Goal: Task Accomplishment & Management: Manage account settings

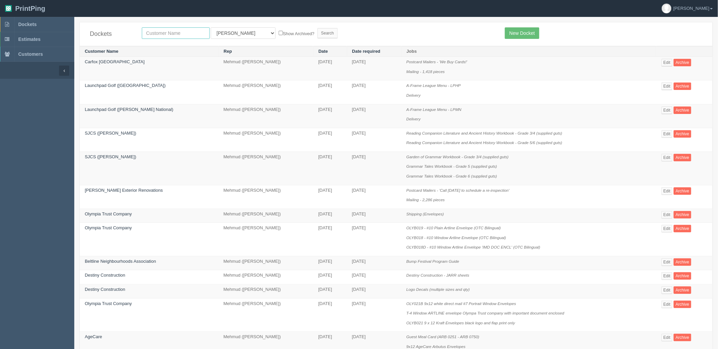
click at [180, 31] on input "text" at bounding box center [176, 32] width 68 height 11
type input "hamilton"
click at [318, 28] on input "Search" at bounding box center [328, 33] width 20 height 10
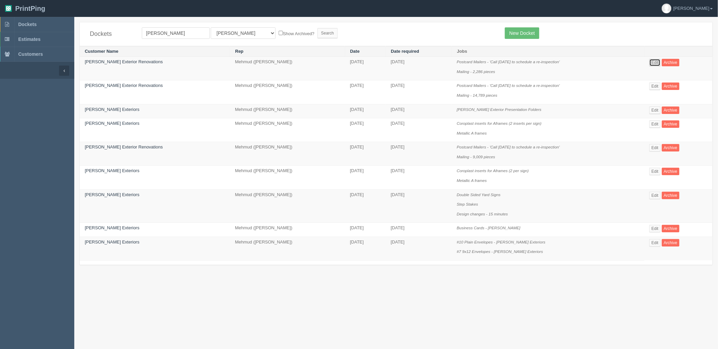
click at [651, 62] on link "Edit" at bounding box center [655, 62] width 11 height 7
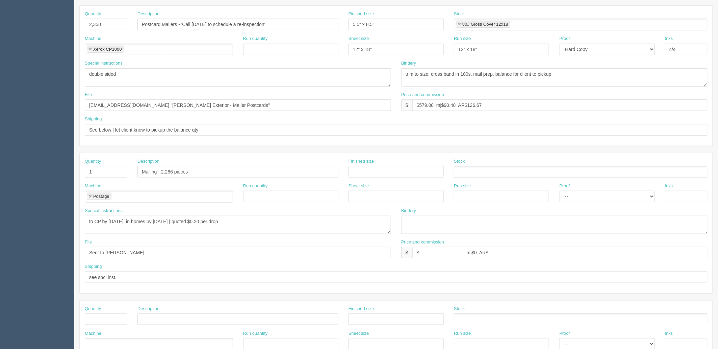
scroll to position [150, 0]
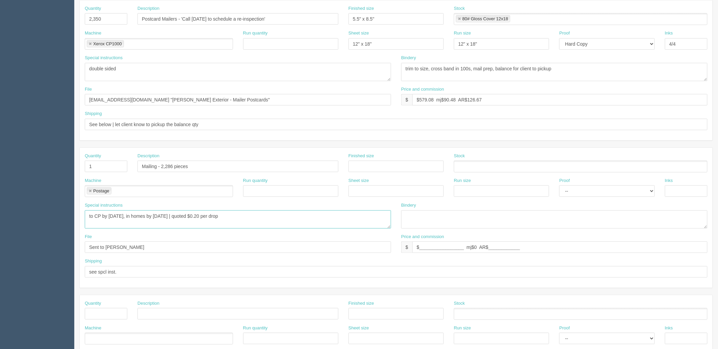
click at [276, 214] on textarea "to CP by 14th August, in homes by 20th August | quoted $0.20 per drop" at bounding box center [238, 219] width 306 height 18
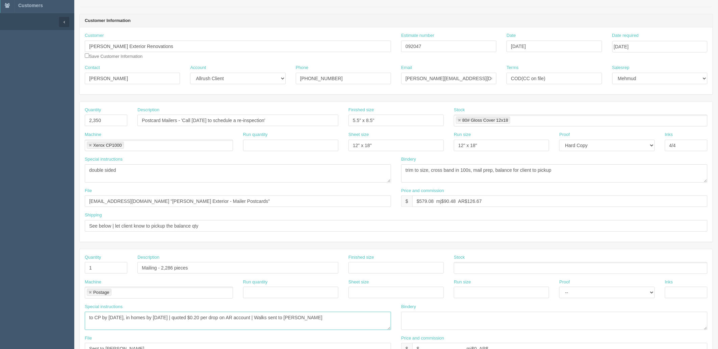
scroll to position [0, 0]
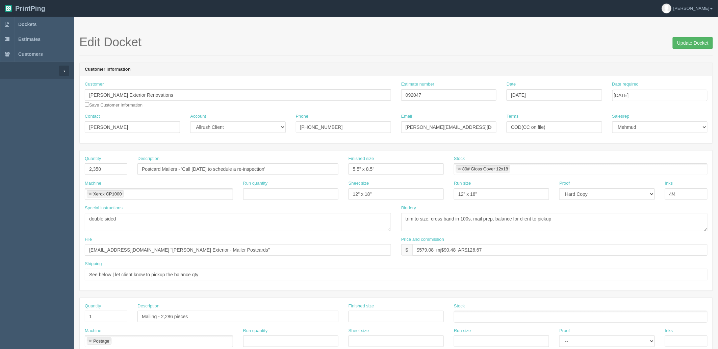
type textarea "to CP by 14th August, in homes by 20th August | quoted $0.20 per drop on AR acc…"
click at [684, 44] on input "Update Docket" at bounding box center [693, 42] width 40 height 11
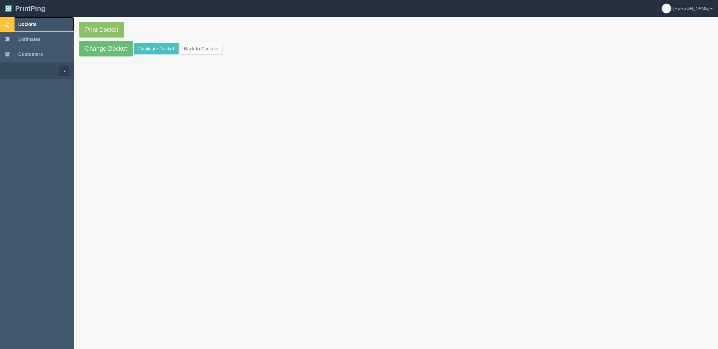
click at [52, 22] on link "Dockets" at bounding box center [37, 24] width 74 height 15
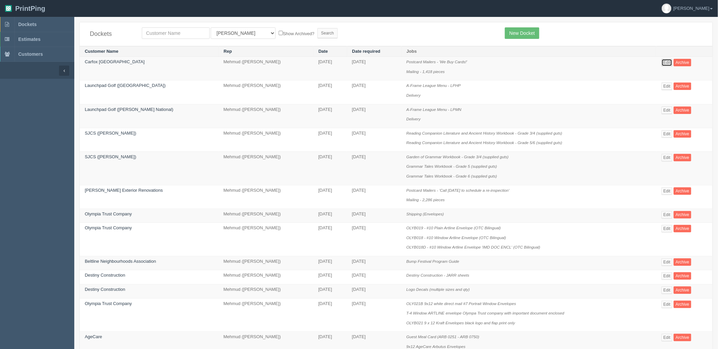
click at [666, 61] on link "Edit" at bounding box center [667, 62] width 11 height 7
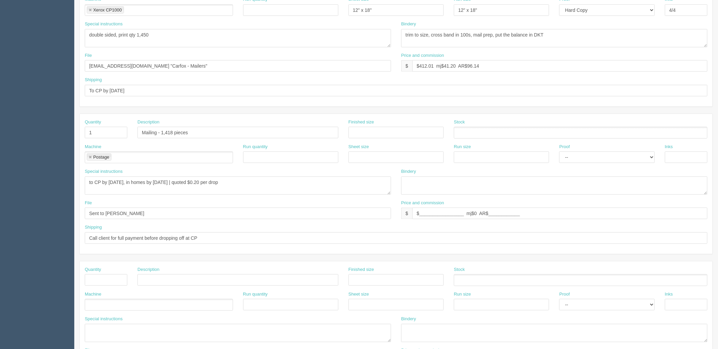
scroll to position [188, 0]
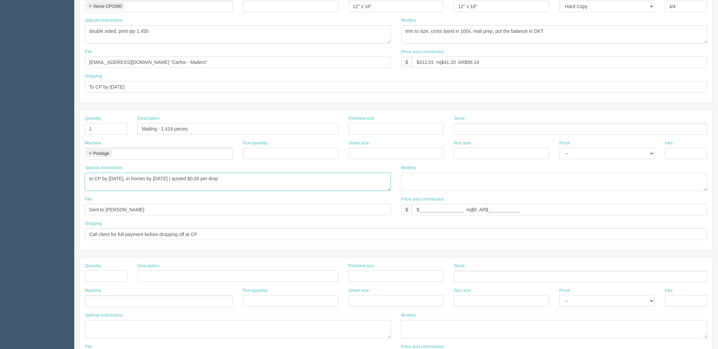
click at [268, 177] on textarea "to CP by 15th August, in homes by 22nd August | quoted $0.20 per drop" at bounding box center [238, 182] width 306 height 18
paste textarea "on AR account | Walks sent to Amy"
click at [249, 177] on textarea "to CP by 15th August, in homes by 22nd August | quoted $0.20 per drop" at bounding box center [238, 182] width 306 height 18
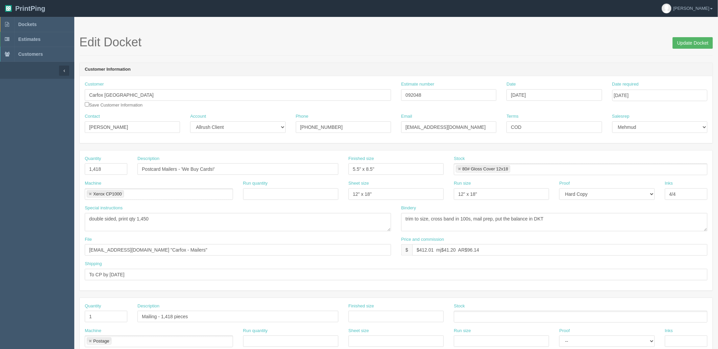
type textarea "to CP by 15th August, in homes by 22nd August | quoted $0.20 per drop on AR acc…"
click at [695, 46] on input "Update Docket" at bounding box center [693, 42] width 40 height 11
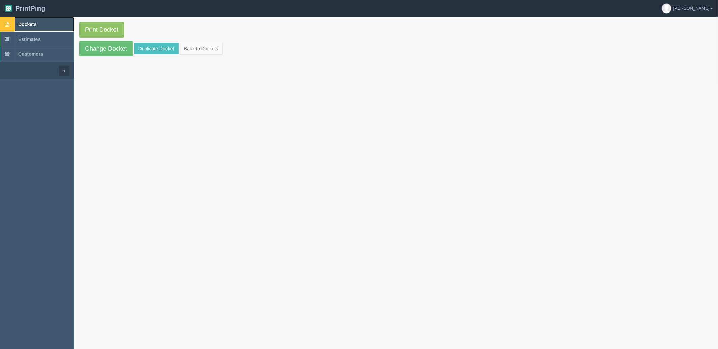
click at [52, 22] on link "Dockets" at bounding box center [37, 24] width 74 height 15
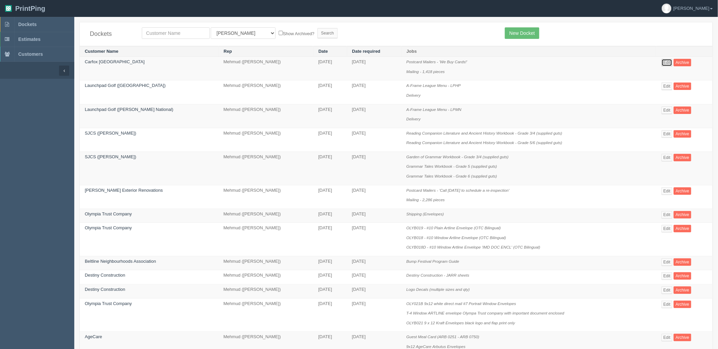
click at [663, 63] on link "Edit" at bounding box center [667, 62] width 11 height 7
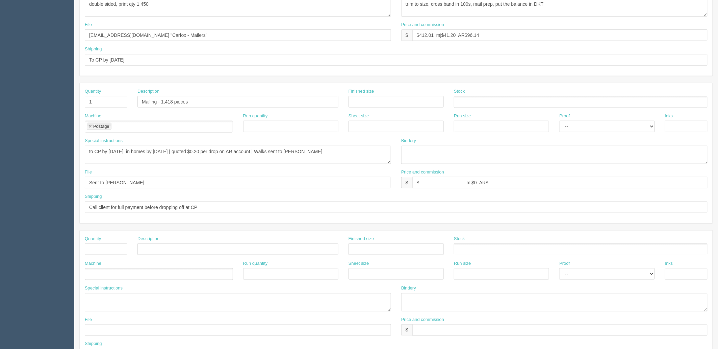
scroll to position [153, 0]
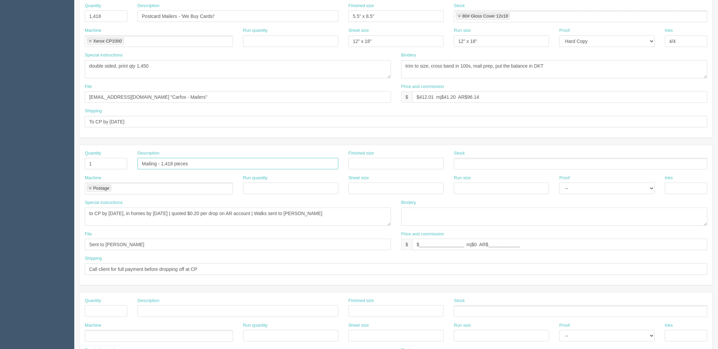
click at [141, 165] on input "Mailing - 1,418 pieces" at bounding box center [238, 163] width 201 height 11
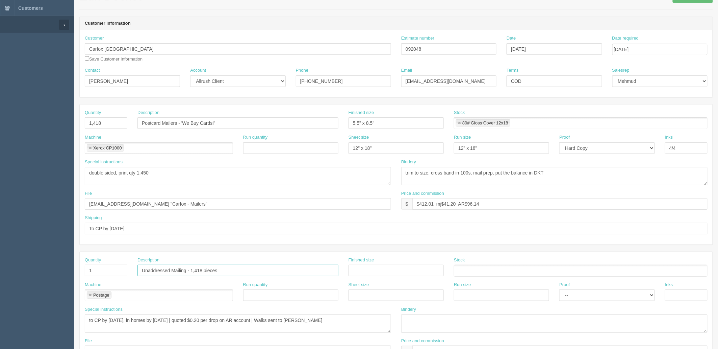
scroll to position [0, 0]
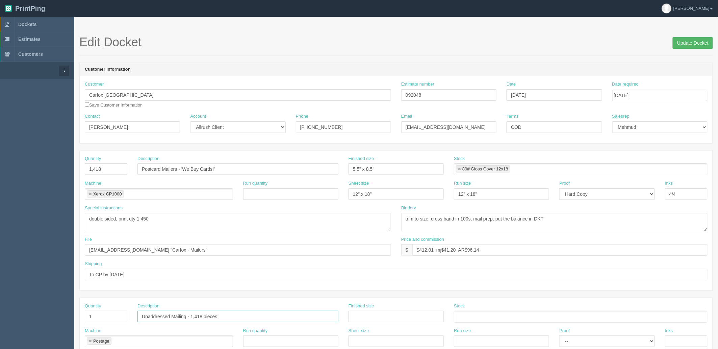
type input "Unaddressed Mailing - 1,418 pieces"
click at [682, 39] on input "Update Docket" at bounding box center [693, 42] width 40 height 11
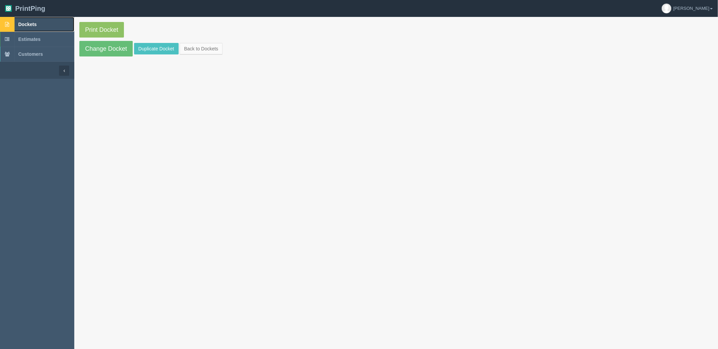
click at [58, 18] on link "Dockets" at bounding box center [37, 24] width 74 height 15
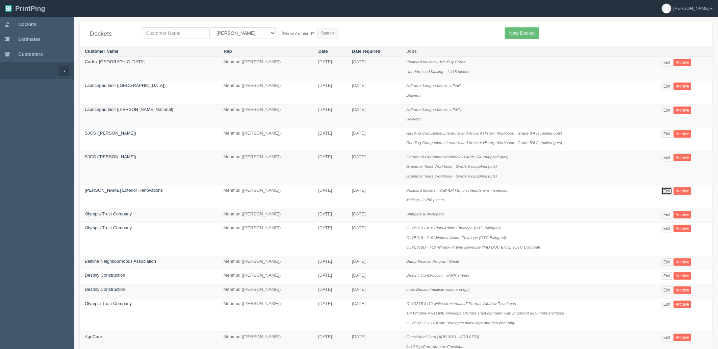
click at [664, 189] on link "Edit" at bounding box center [667, 190] width 11 height 7
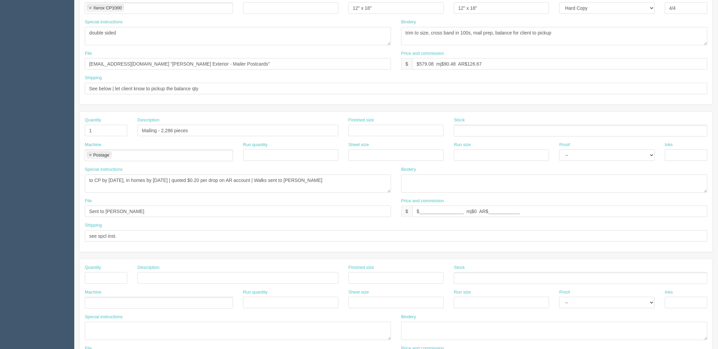
scroll to position [225, 0]
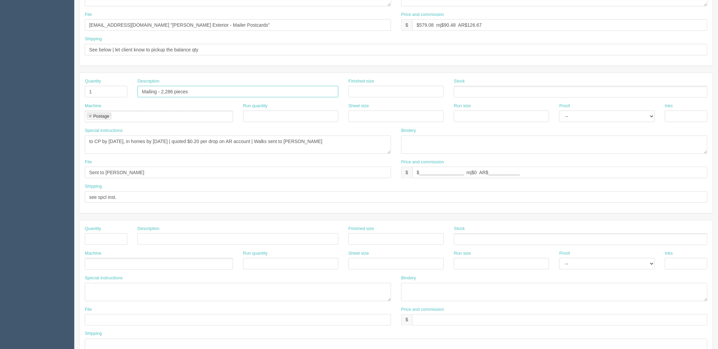
click at [141, 89] on input "Mailing - 2,286 pieces" at bounding box center [238, 91] width 201 height 11
paste input "Unaddressed"
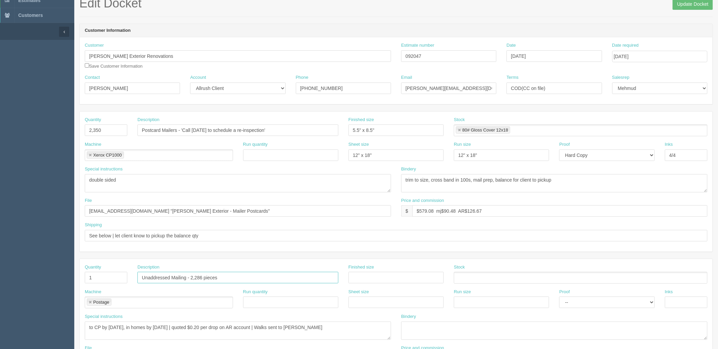
scroll to position [0, 0]
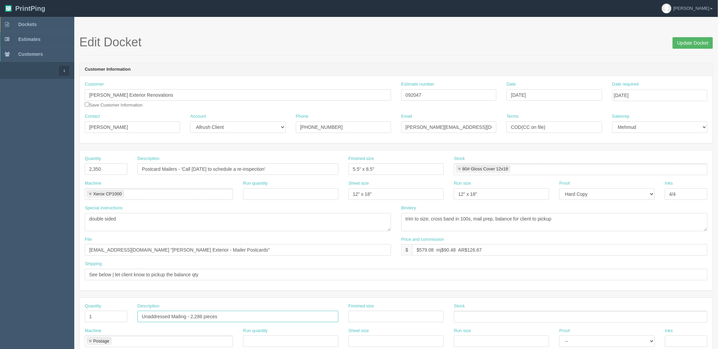
type input "Unaddressed Mailing - 2,286 pieces"
click at [683, 43] on input "Update Docket" at bounding box center [693, 42] width 40 height 11
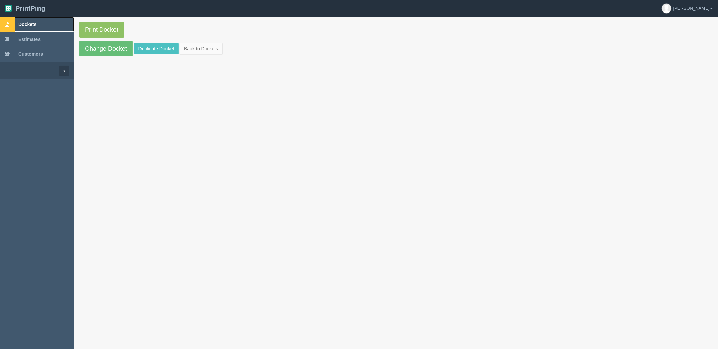
click at [51, 28] on link "Dockets" at bounding box center [37, 24] width 74 height 15
